Goal: Find specific page/section: Find specific page/section

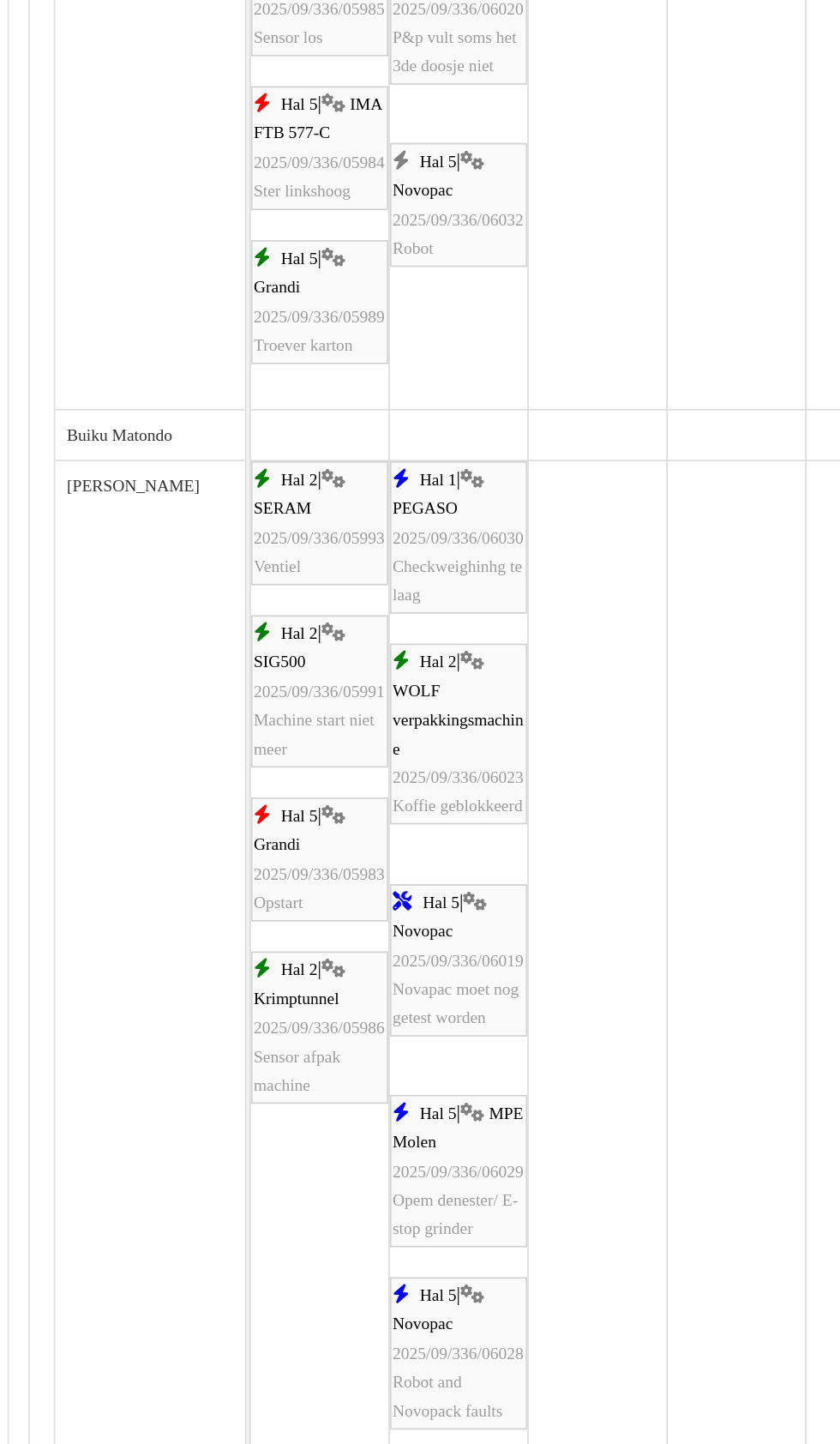
scroll to position [309, 0]
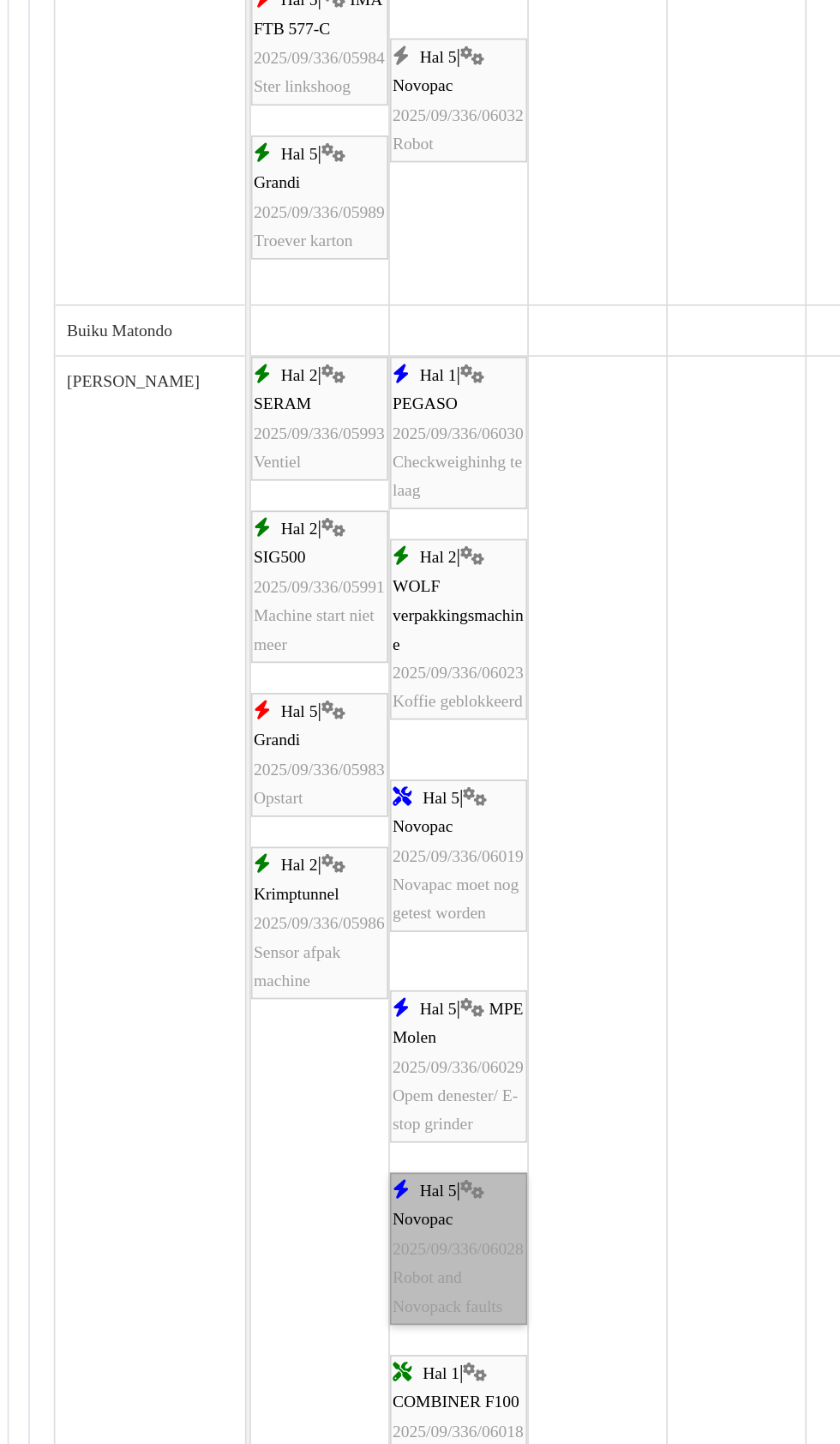
click at [383, 1211] on link "Hal 5 | Novopac 2025/09/336/06028 Robot and Novopack faults" at bounding box center [375, 1196] width 79 height 88
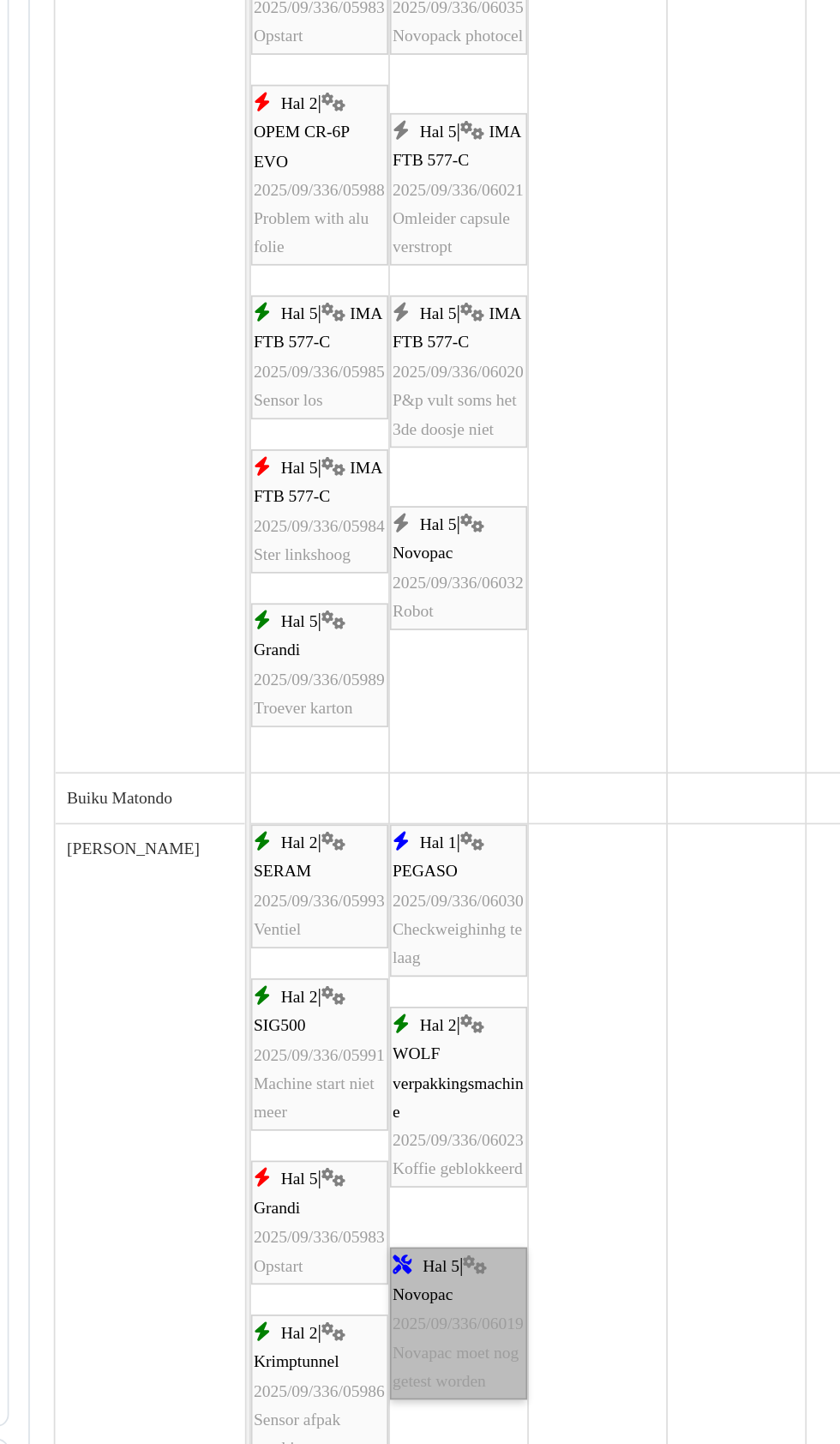
click at [383, 1284] on link "Hal 5 | Novopac 2025/09/336/06019 Novapac moet nog getest worden" at bounding box center [375, 1279] width 79 height 88
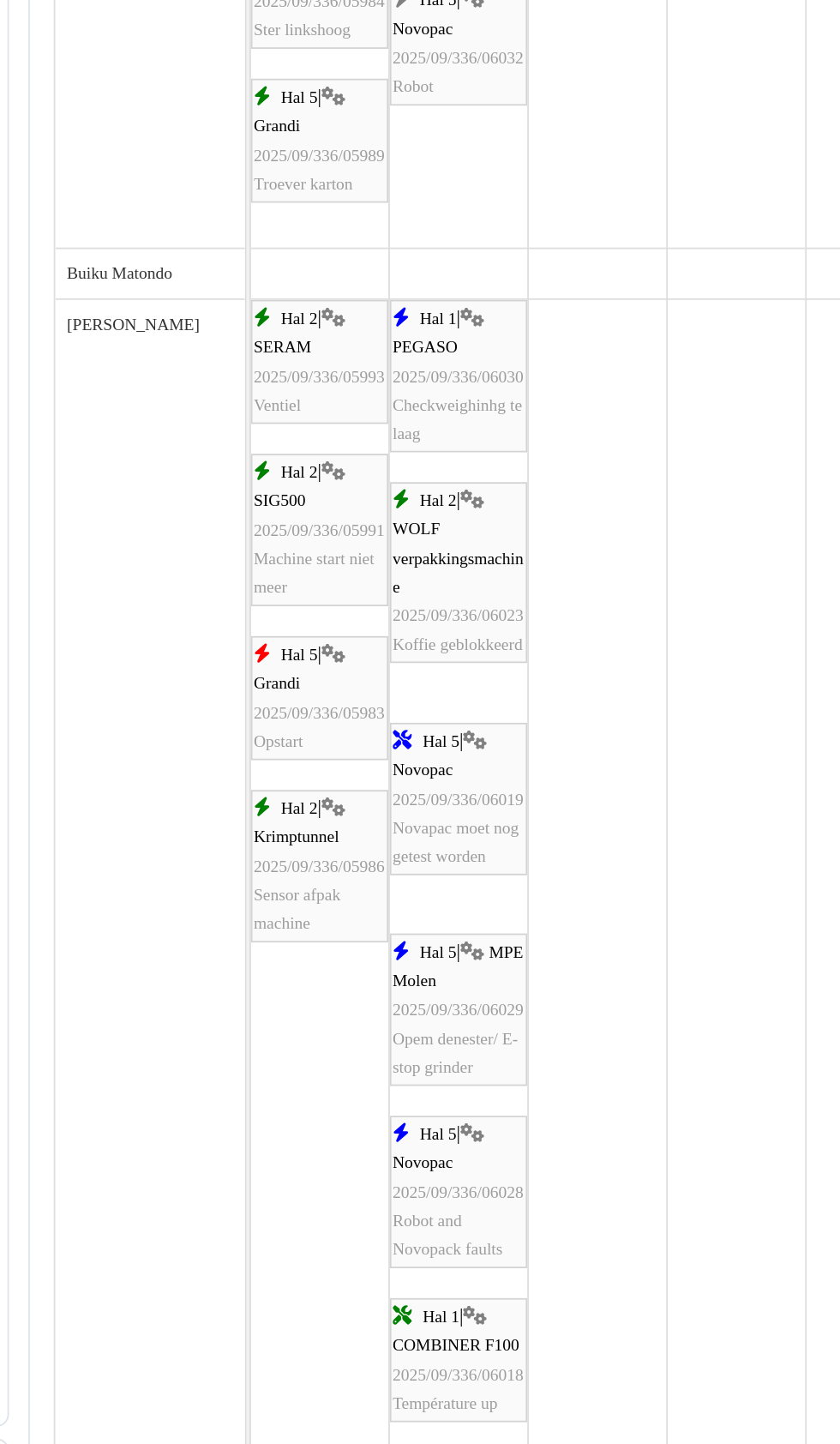
scroll to position [164, 0]
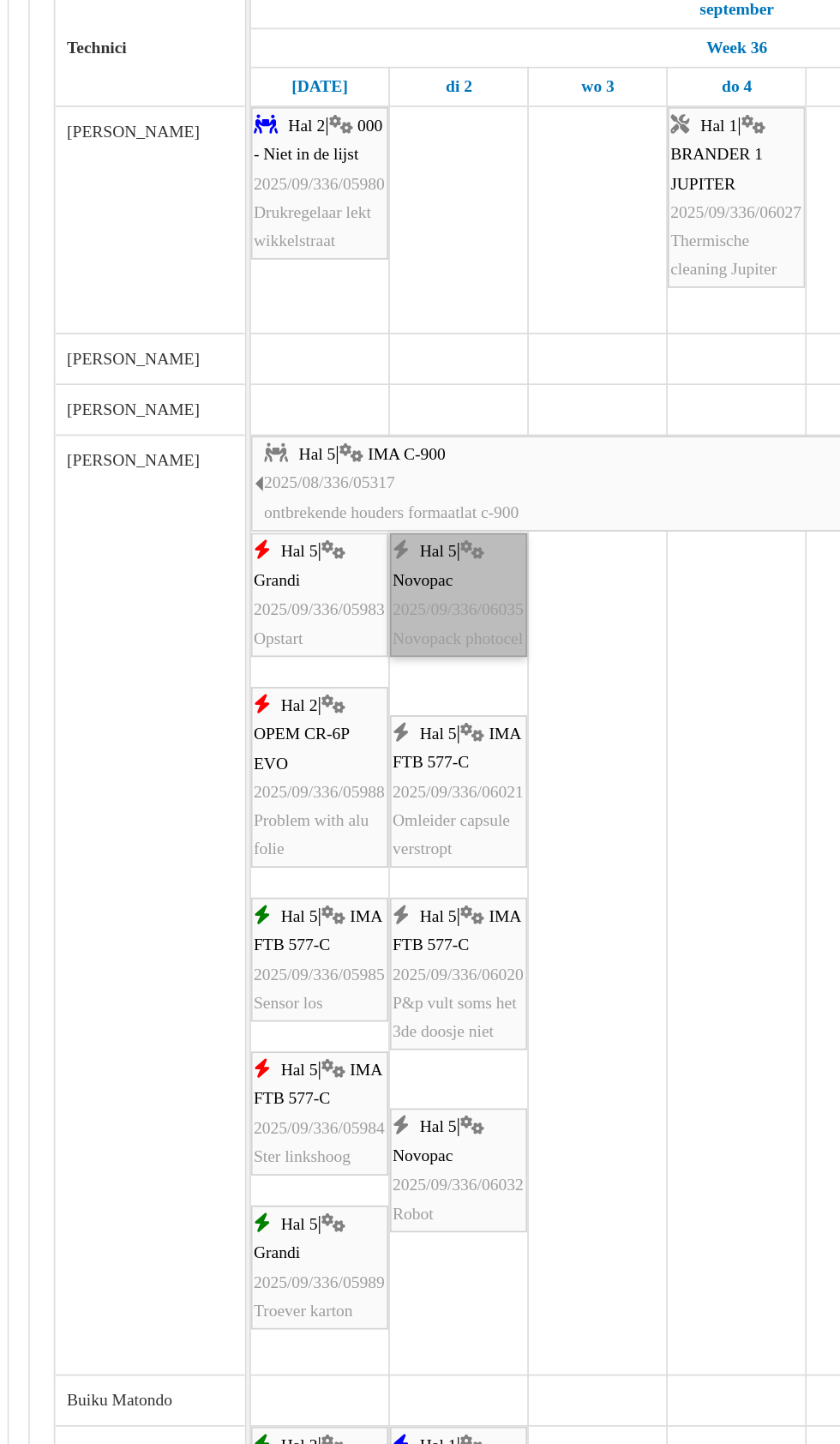
click at [368, 524] on link "Hal 5 | Novopac 2025/09/336/06035 Novopack photocel" at bounding box center [375, 516] width 79 height 71
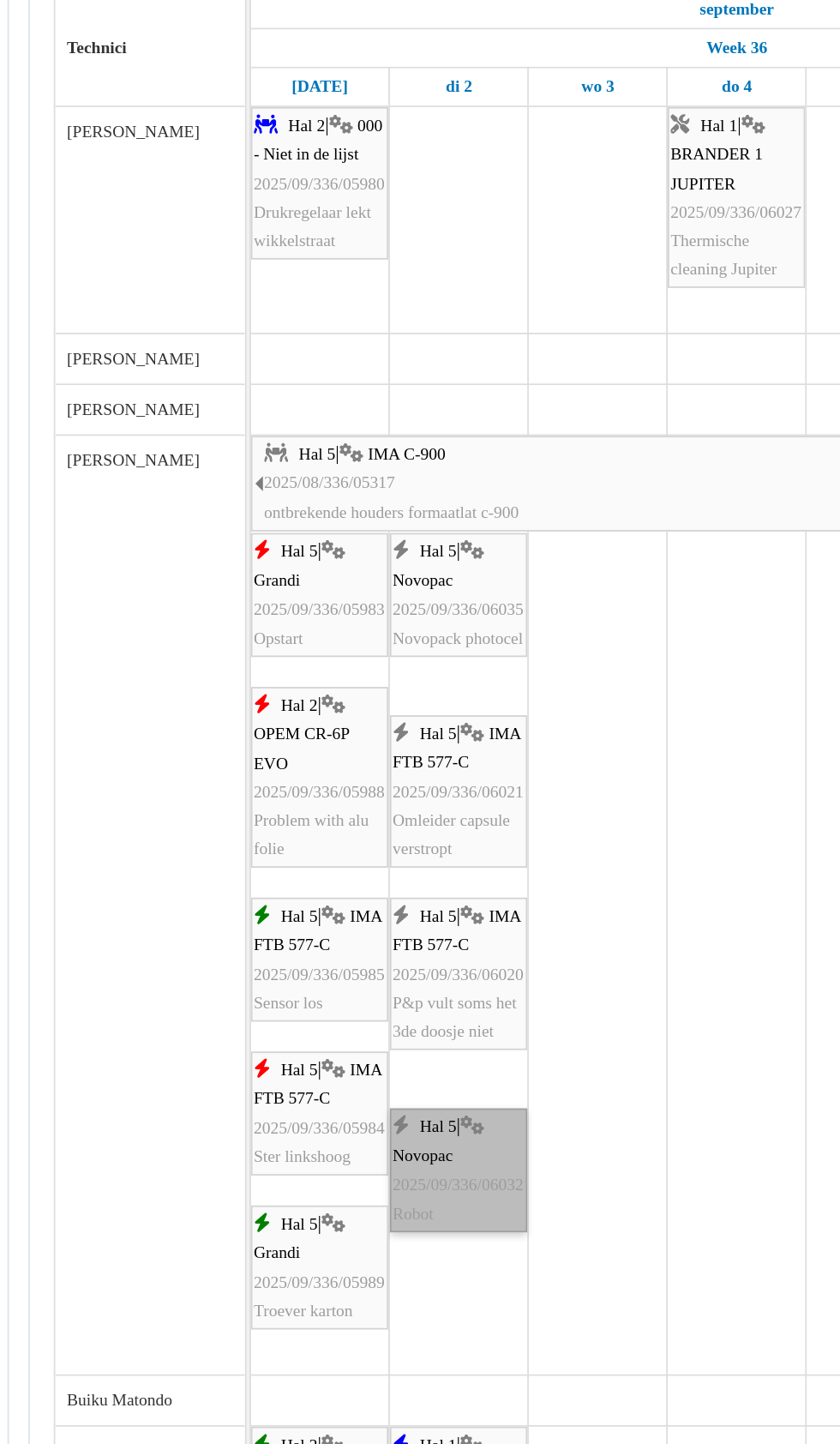
click at [380, 856] on link "Hal 5 | Novopac 2025/09/336/06032 Robot" at bounding box center [375, 845] width 79 height 71
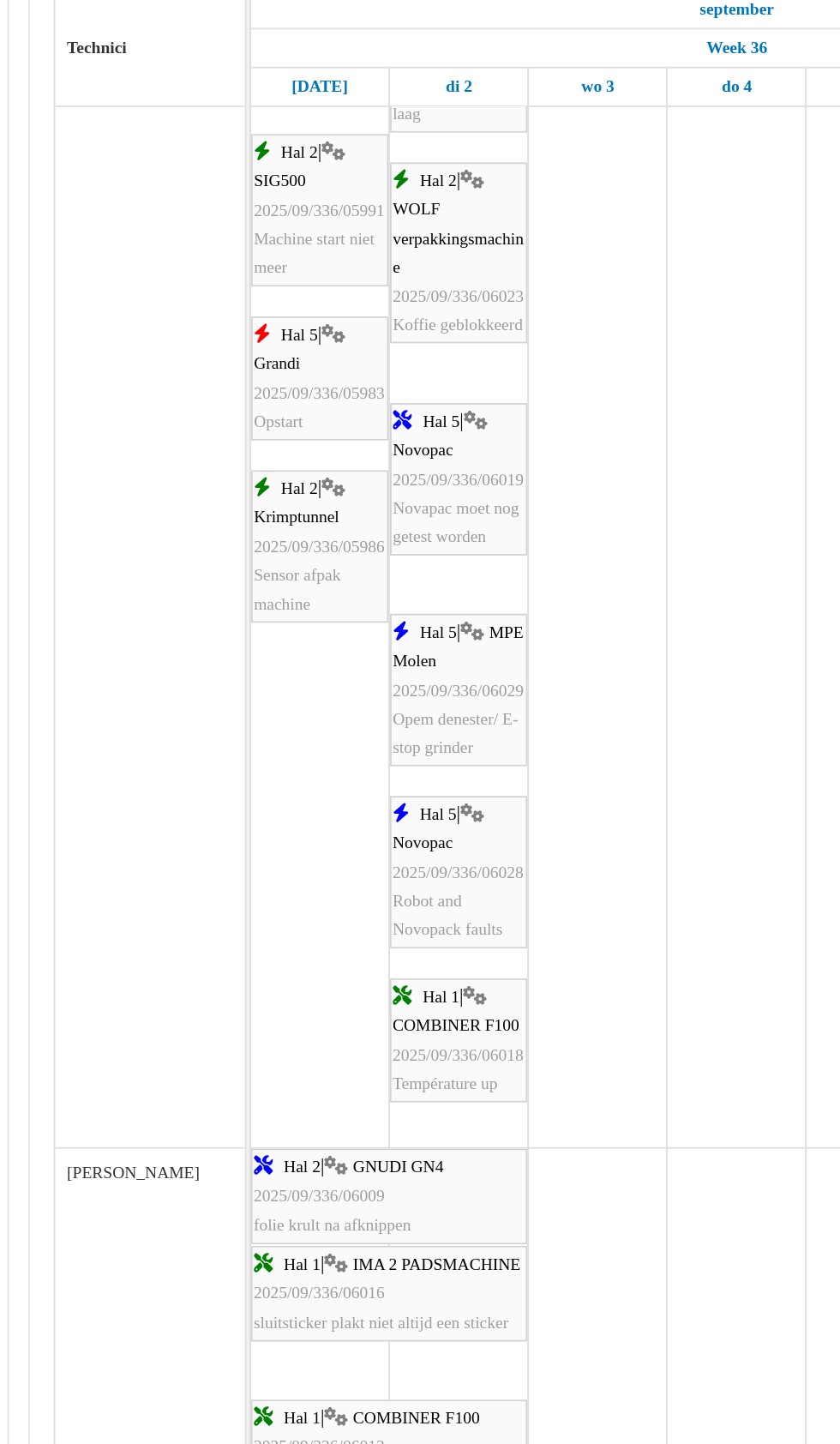
scroll to position [783, 0]
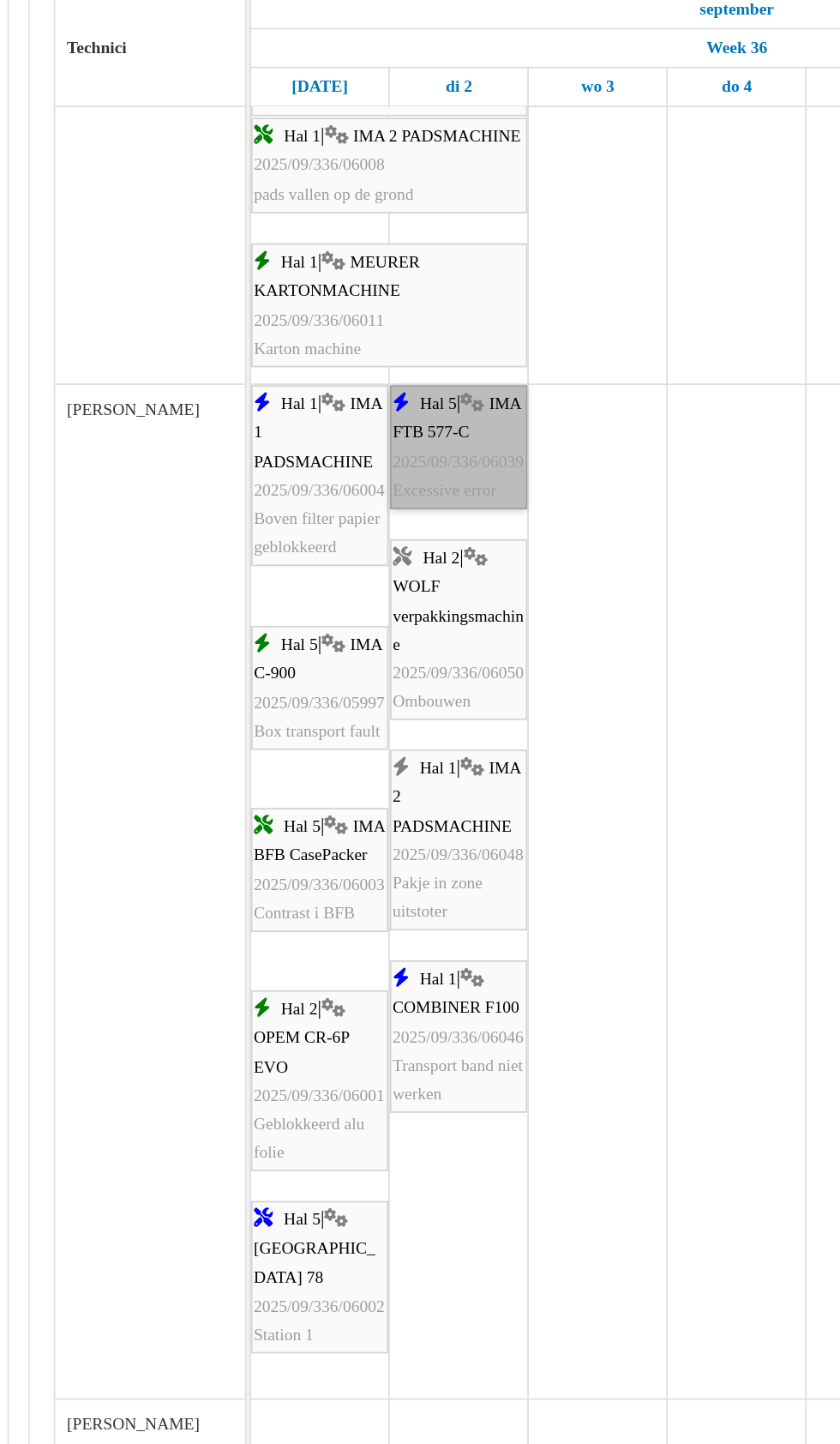
click at [368, 432] on link "Hal 5 | IMA FTB 577-C 2025/09/336/06039 Excessive error" at bounding box center [375, 431] width 79 height 71
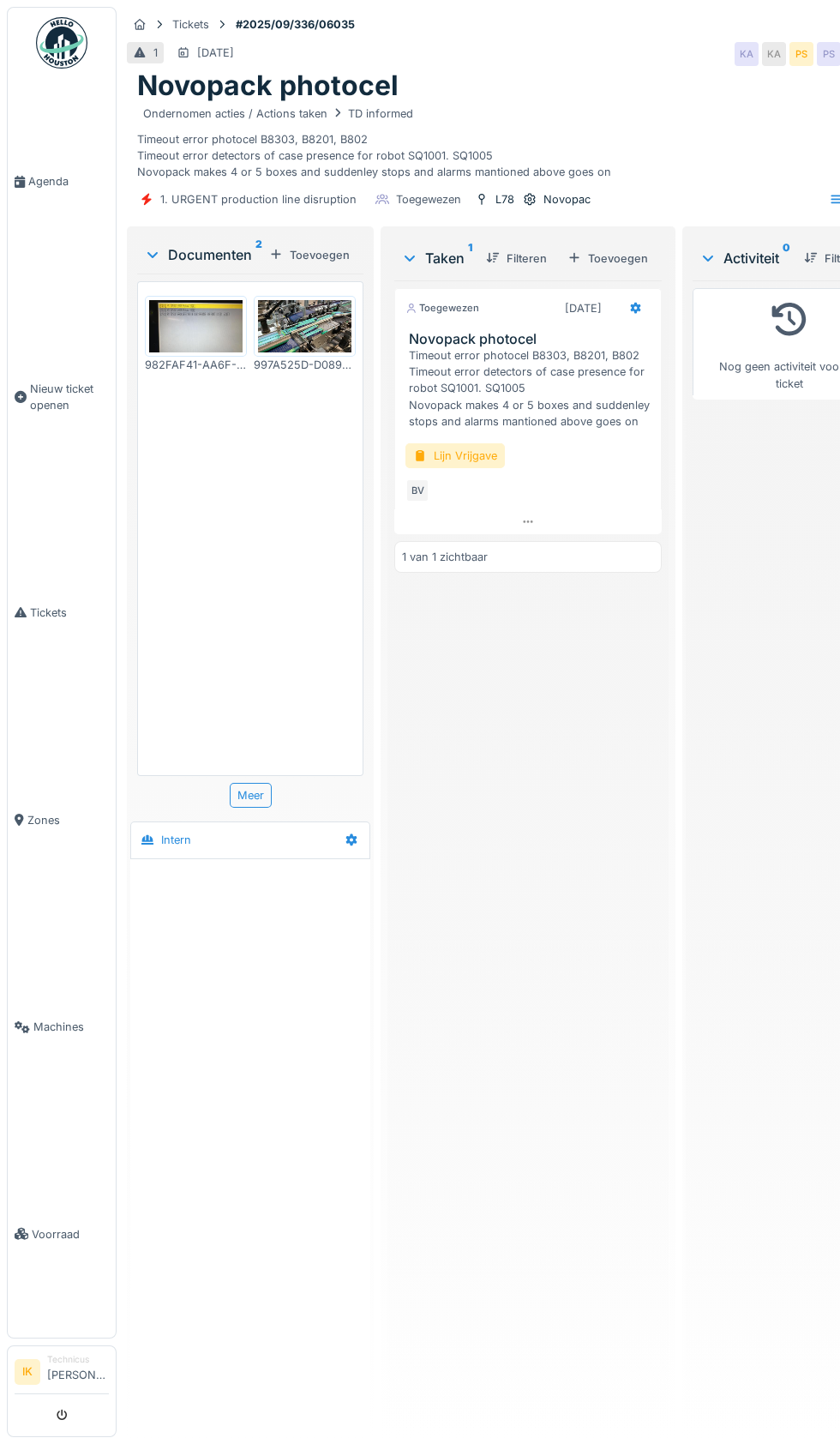
scroll to position [3, 0]
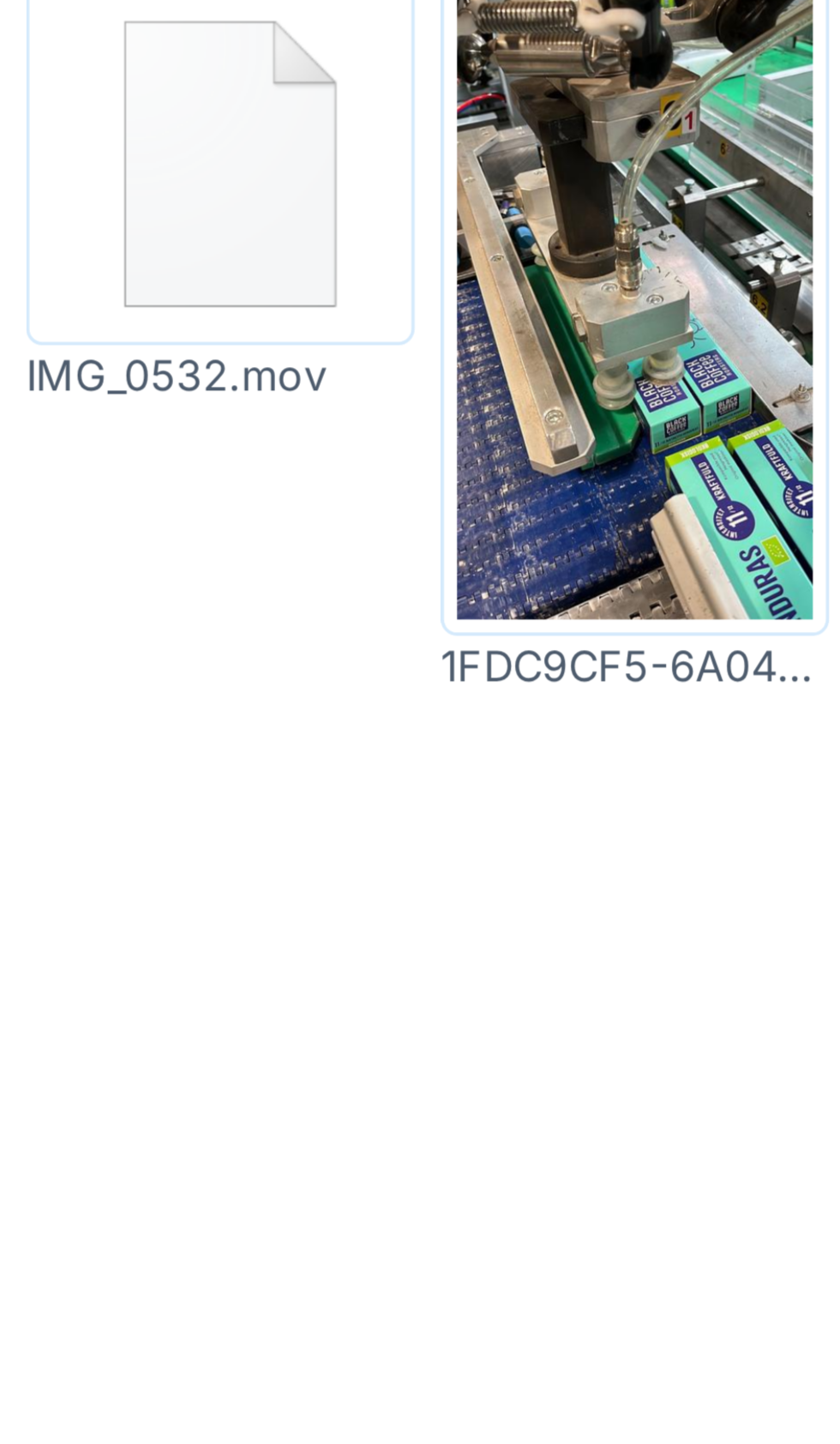
click at [196, 322] on img at bounding box center [196, 311] width 94 height 89
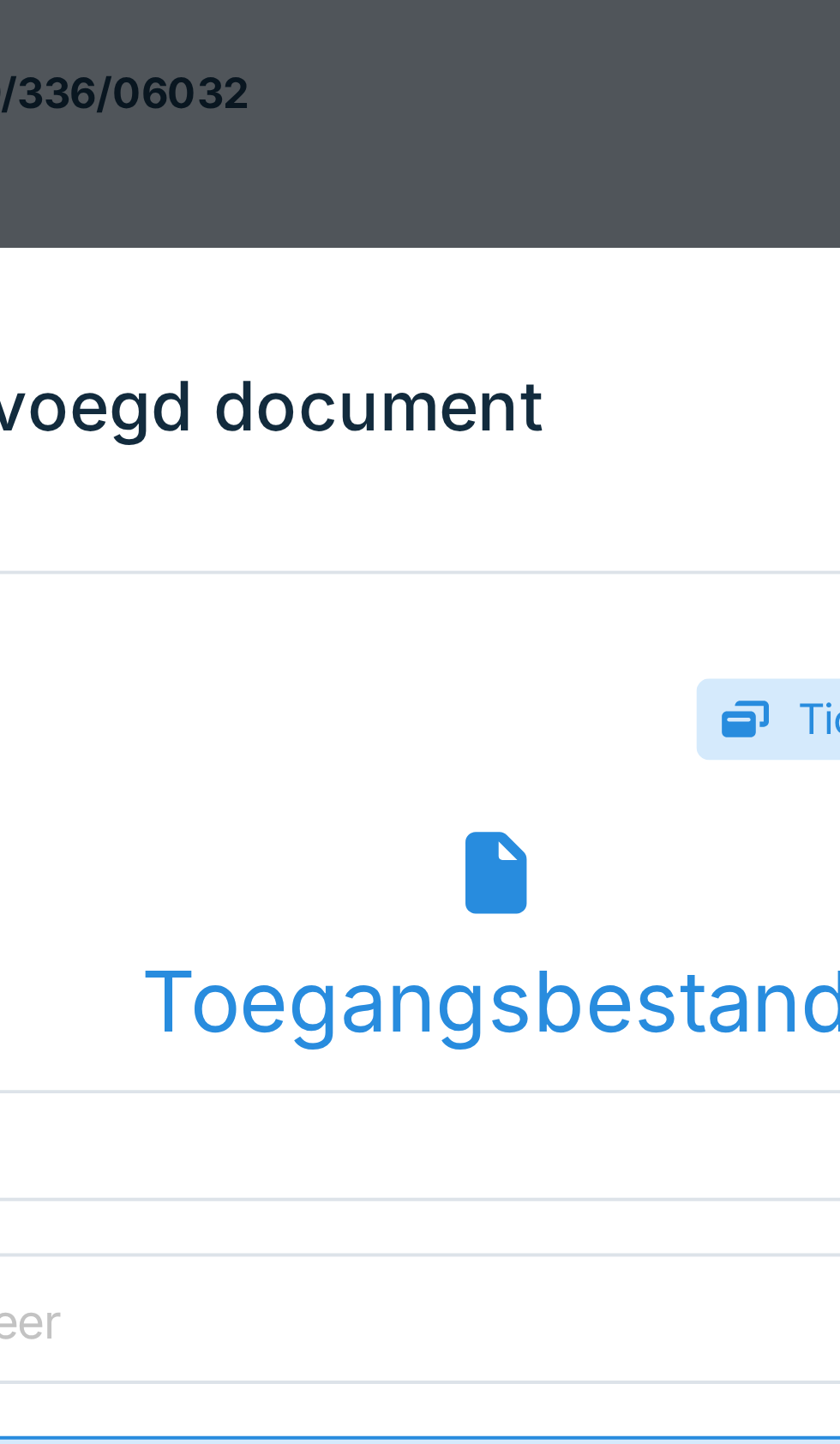
click at [422, 240] on div "Toegangsbestand" at bounding box center [420, 246] width 352 height 66
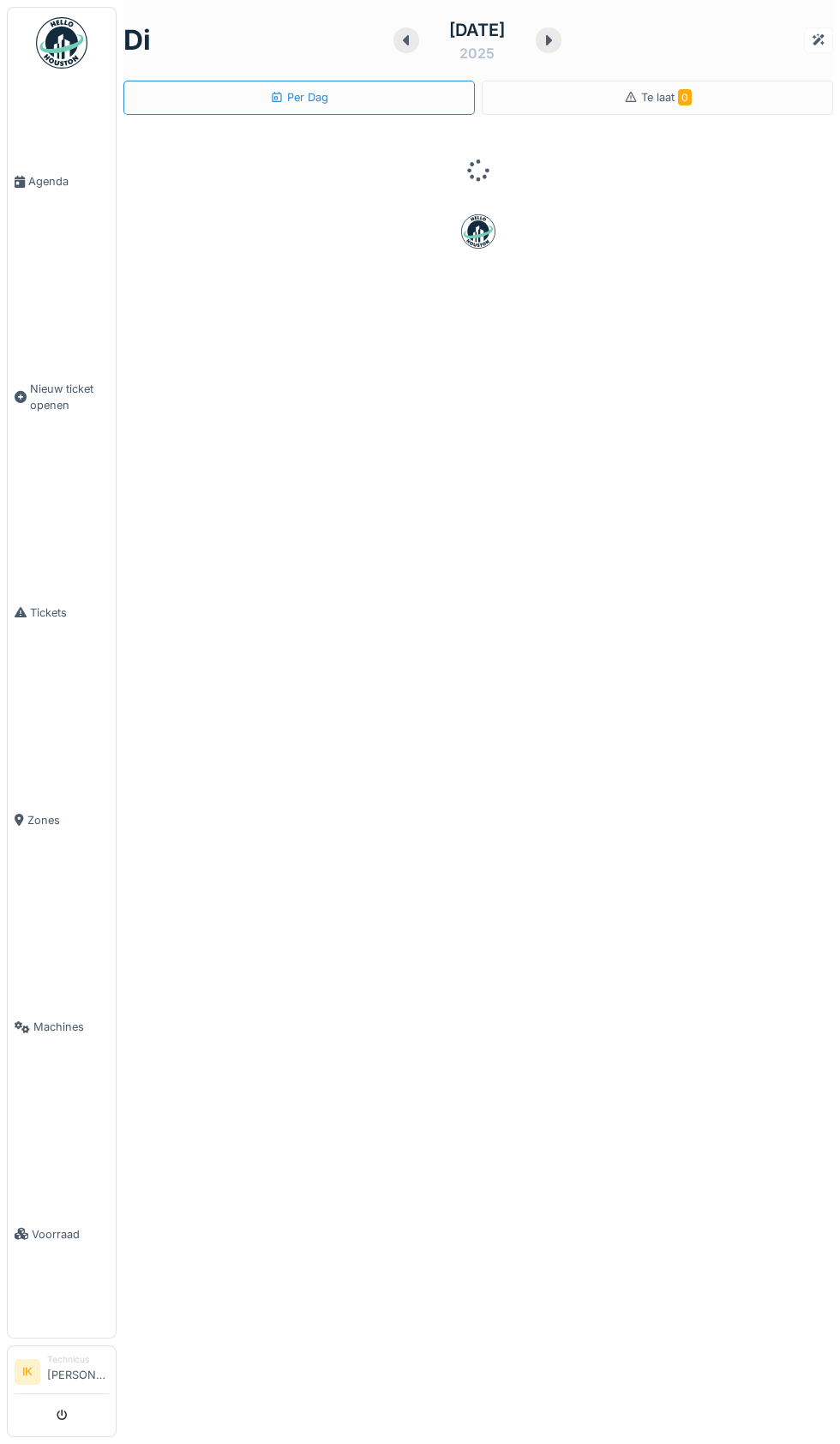
click at [61, 190] on span "Agenda" at bounding box center [69, 181] width 81 height 16
